Goal: Information Seeking & Learning: Learn about a topic

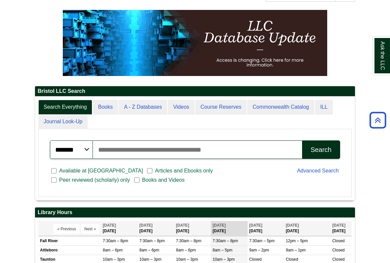
scroll to position [73, 0]
click at [275, 159] on input "Search articles, books, journals & more" at bounding box center [197, 149] width 209 height 18
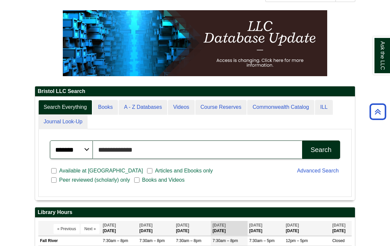
type input "**********"
click at [321, 159] on button "Search" at bounding box center [321, 150] width 38 height 18
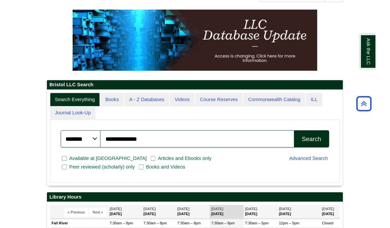
scroll to position [92, 0]
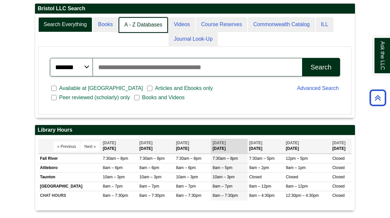
scroll to position [156, 0]
click at [136, 33] on link "A - Z Databases" at bounding box center [143, 25] width 49 height 16
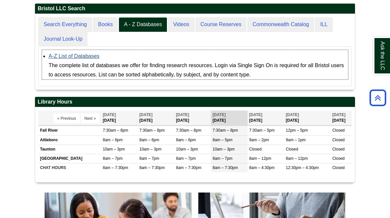
click at [69, 59] on link "A-Z List of Databases" at bounding box center [74, 56] width 51 height 6
